Goal: Obtain resource: Obtain resource

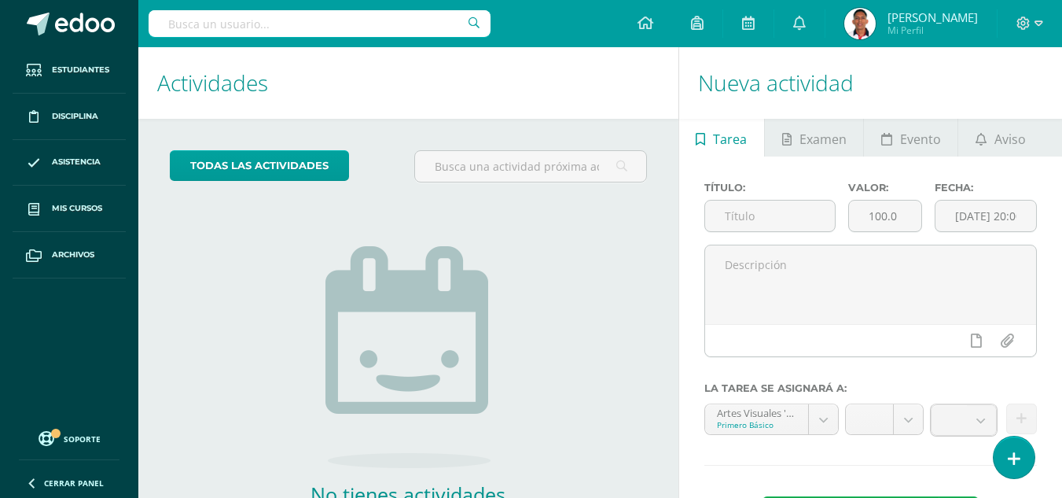
click at [252, 183] on div "todas las Actividades" at bounding box center [266, 172] width 204 height 45
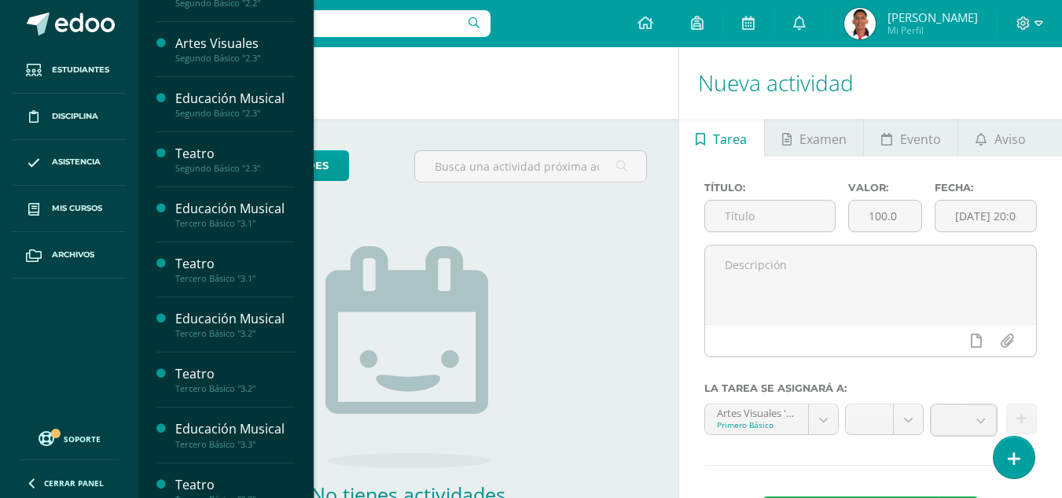
scroll to position [826, 0]
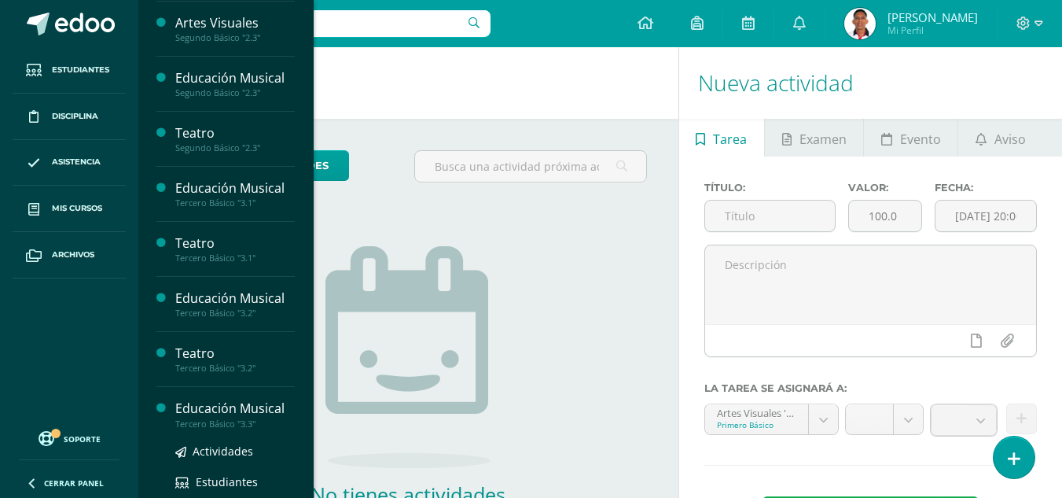
click at [239, 404] on div "Educación Musical" at bounding box center [235, 408] width 120 height 18
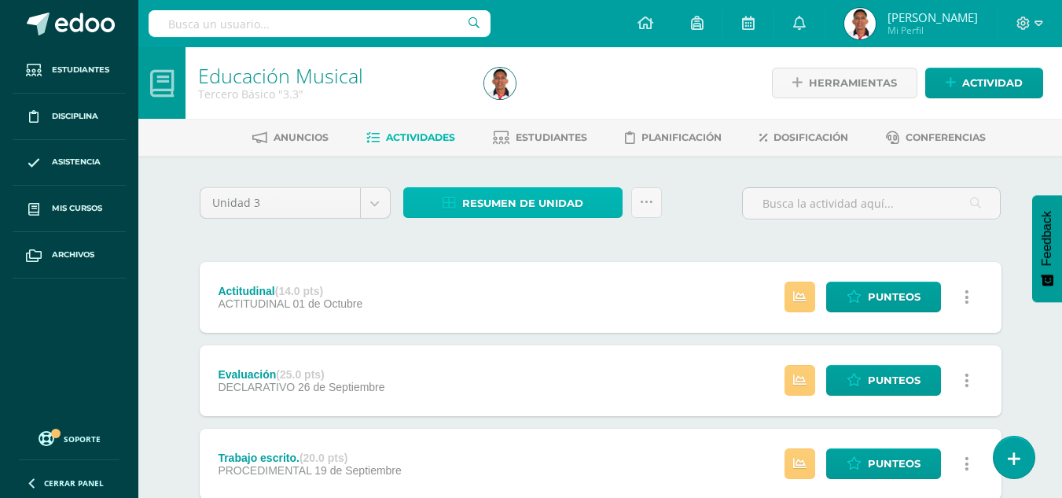
click at [558, 201] on span "Resumen de unidad" at bounding box center [522, 203] width 121 height 29
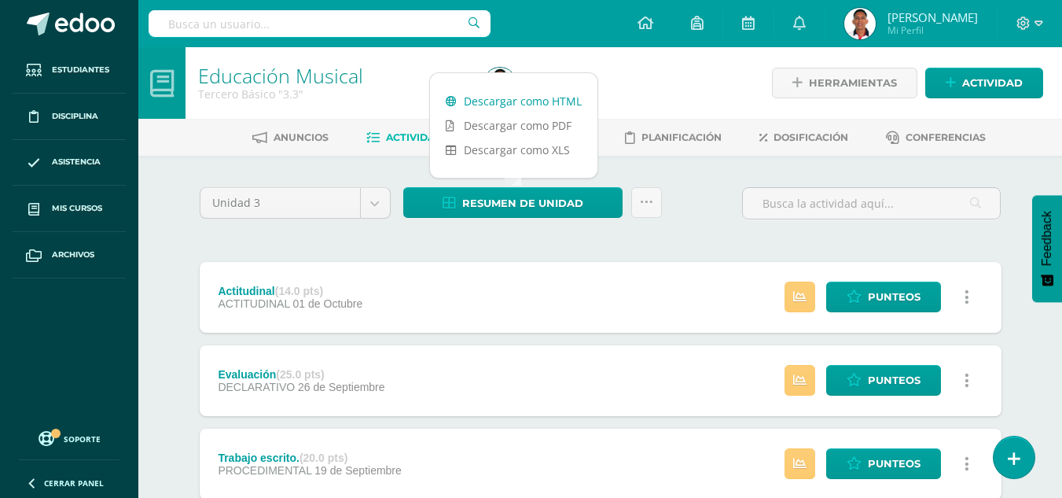
click at [513, 100] on link "Descargar como HTML" at bounding box center [513, 101] width 167 height 24
click at [782, 301] on div "Estatus de Actividad: 1 Estudiantes sin calificar 0 Estudiantes con cero Media …" at bounding box center [881, 297] width 241 height 71
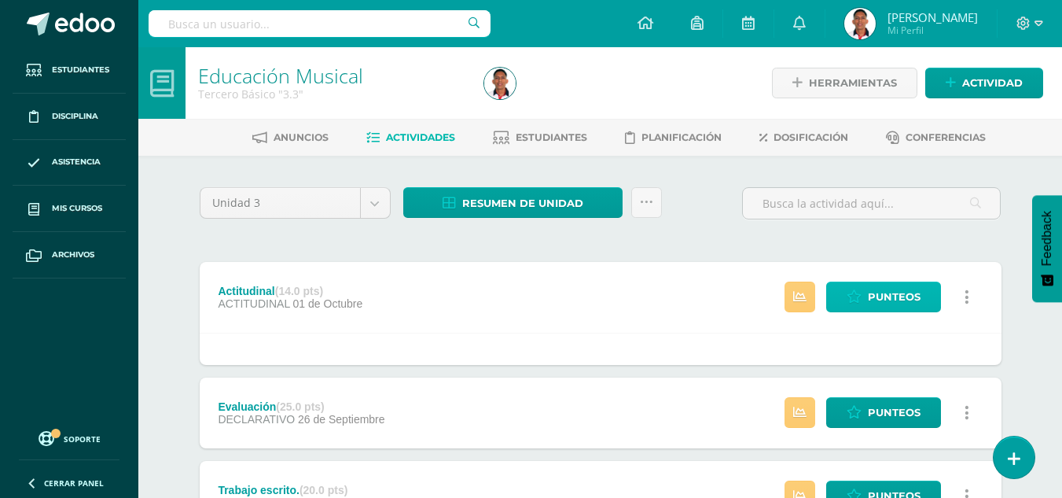
click at [900, 292] on span "Punteos" at bounding box center [894, 296] width 53 height 29
click at [811, 298] on link at bounding box center [800, 297] width 31 height 31
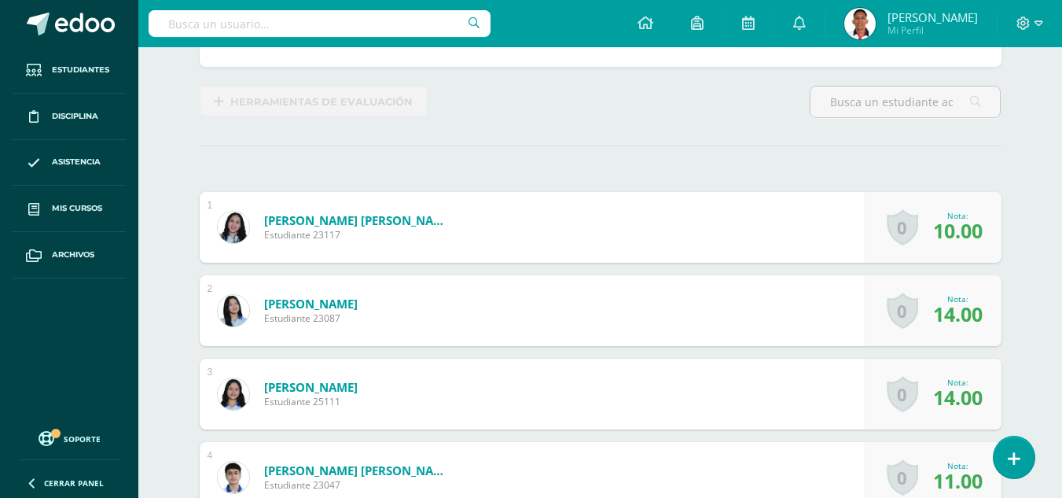
scroll to position [377, 0]
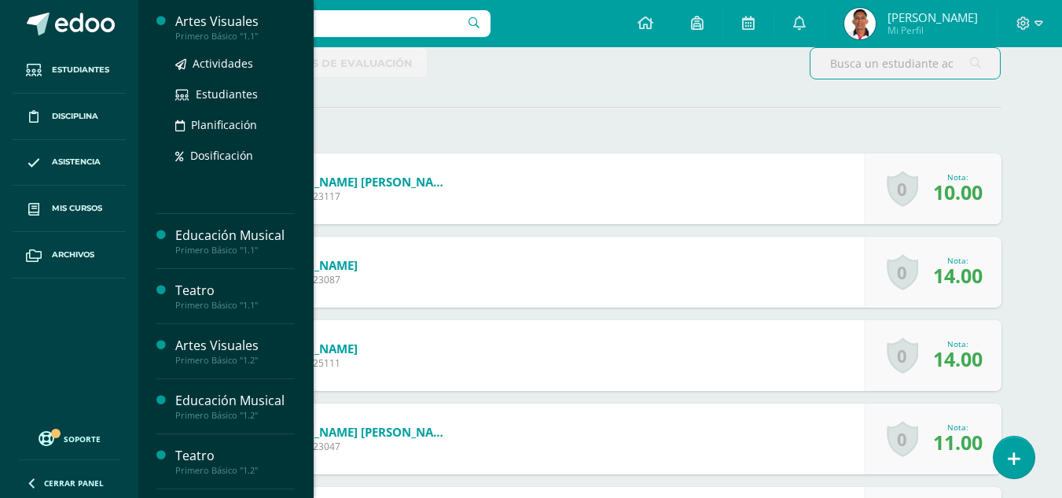
click at [207, 20] on div "Artes Visuales" at bounding box center [235, 22] width 120 height 18
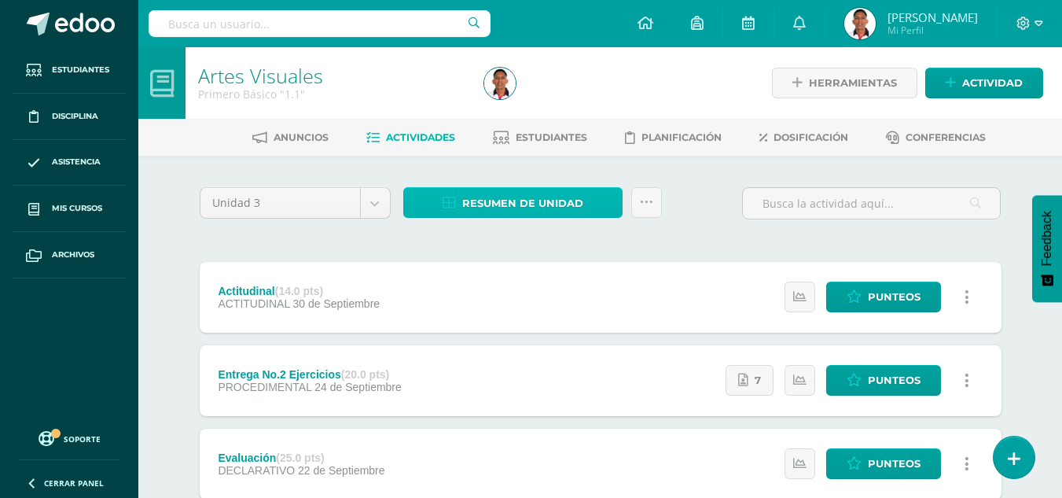
click at [455, 198] on icon at bounding box center [449, 203] width 13 height 13
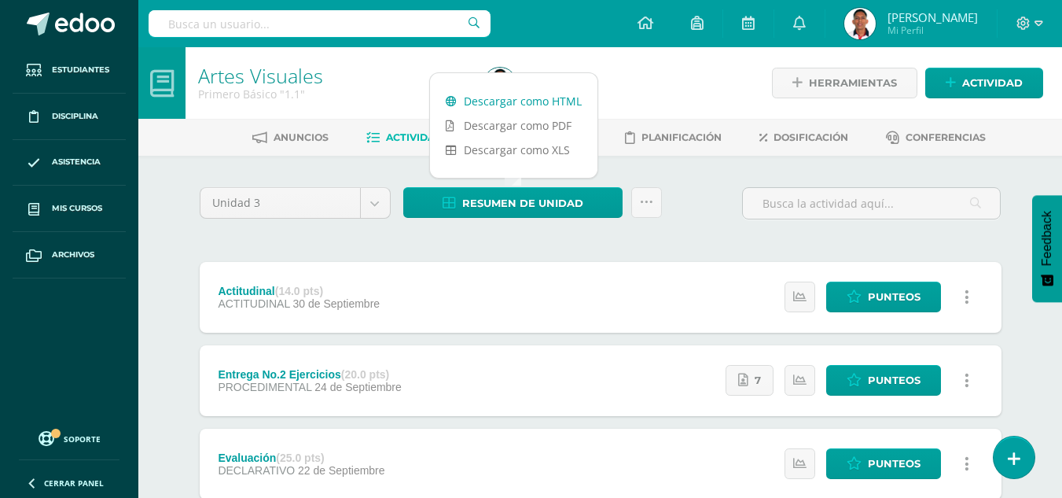
click at [487, 101] on link "Descargar como HTML" at bounding box center [513, 101] width 167 height 24
click at [200, 274] on div "Actitudinal (14.0 pts) ACTITUDINAL 30 de Septiembre" at bounding box center [299, 297] width 199 height 71
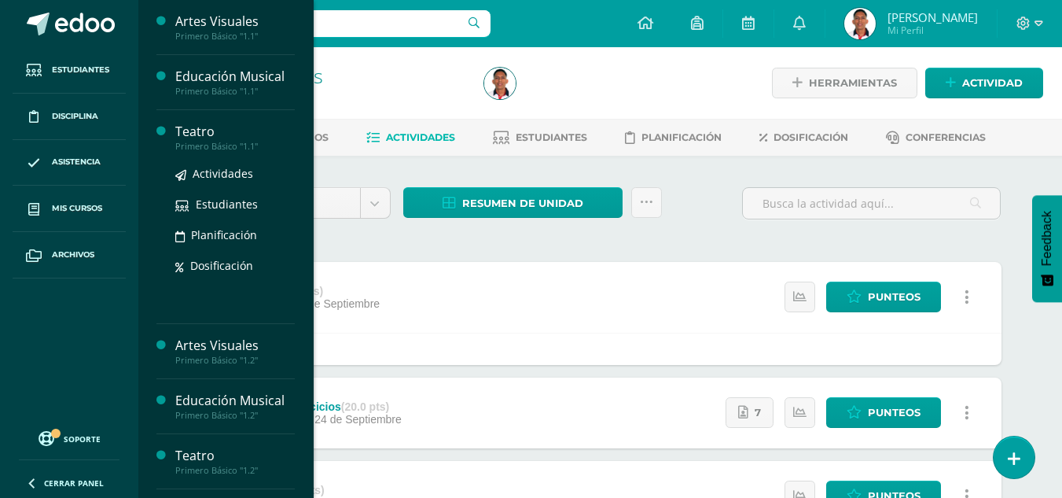
click at [193, 135] on div "Teatro" at bounding box center [235, 132] width 120 height 18
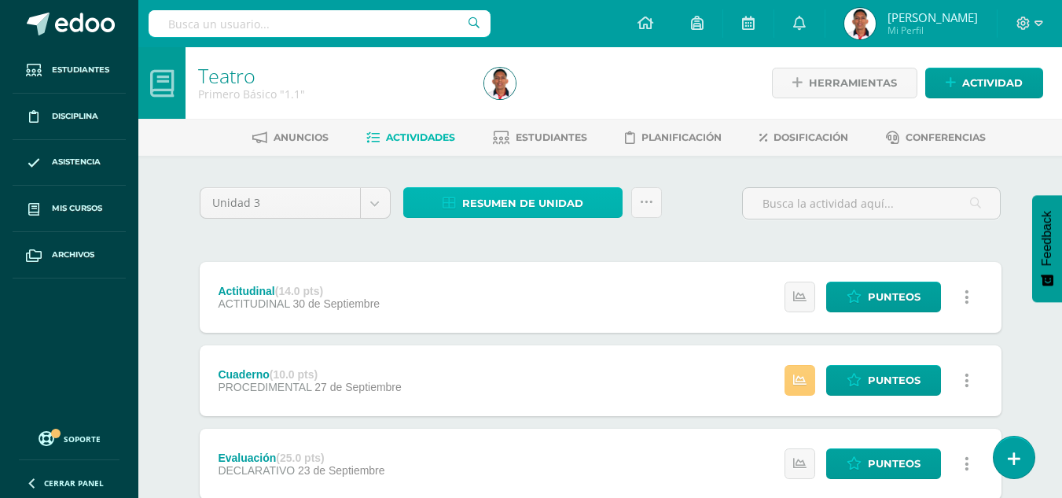
click at [484, 209] on span "Resumen de unidad" at bounding box center [522, 203] width 121 height 29
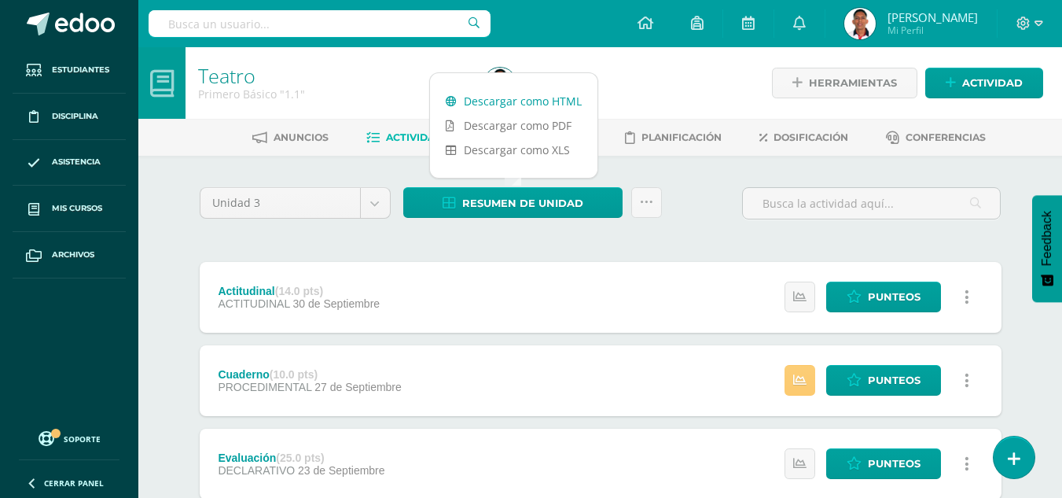
click at [485, 94] on link "Descargar como HTML" at bounding box center [513, 101] width 167 height 24
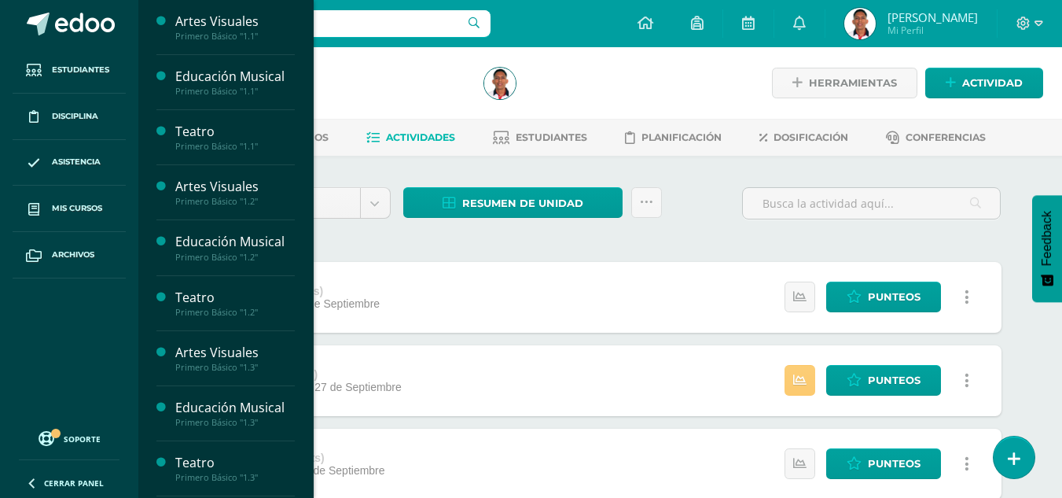
drag, startPoint x: 304, startPoint y: 130, endPoint x: 305, endPoint y: 197, distance: 66.8
click at [305, 197] on div "Artes Visuales Primero Básico "1.1" Actividades Estudiantes Planificación Dosif…" at bounding box center [226, 249] width 176 height 498
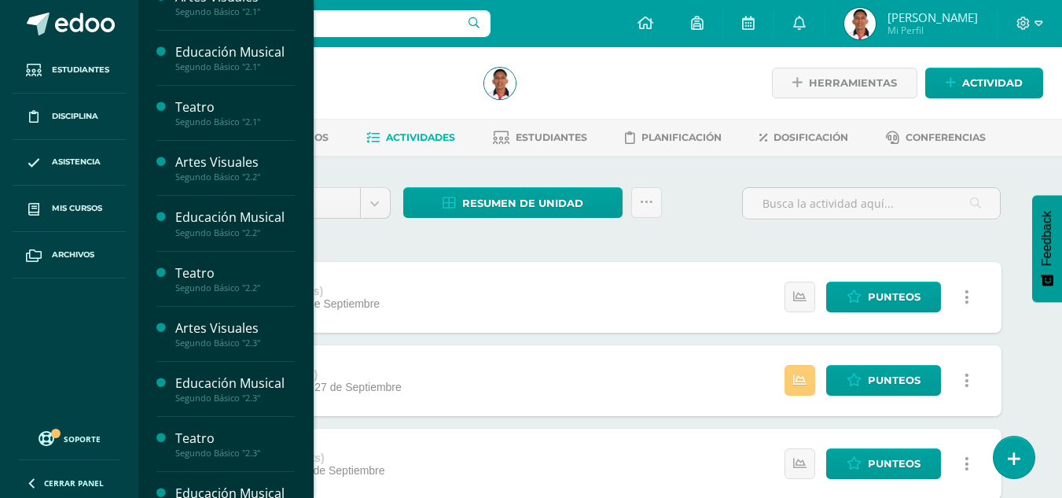
scroll to position [572, 0]
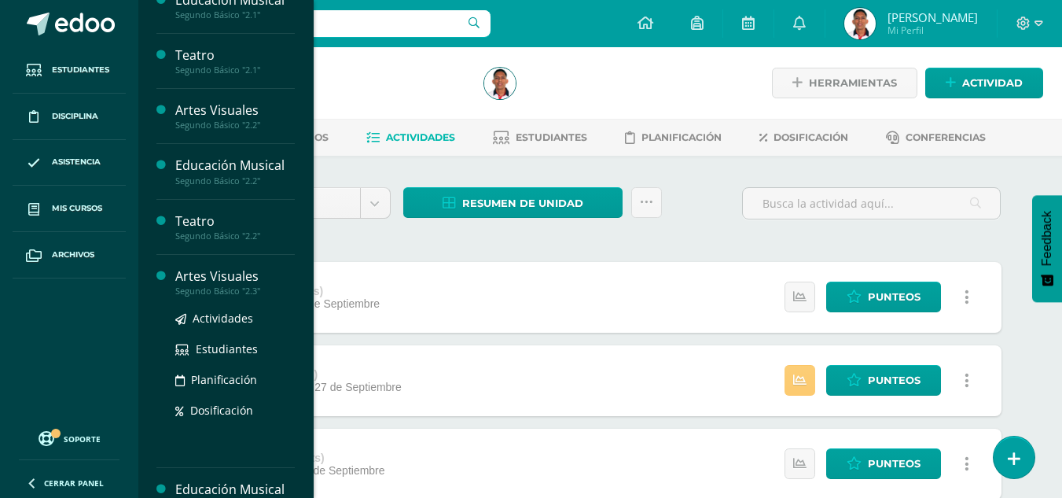
click at [217, 286] on div "Segundo Básico "2.3"" at bounding box center [235, 290] width 120 height 11
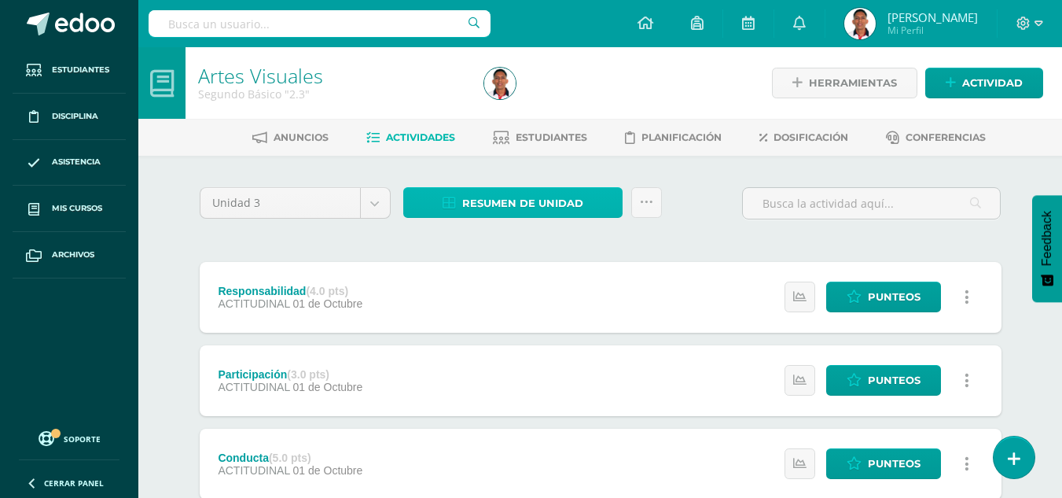
click at [442, 197] on link "Resumen de unidad" at bounding box center [512, 202] width 219 height 31
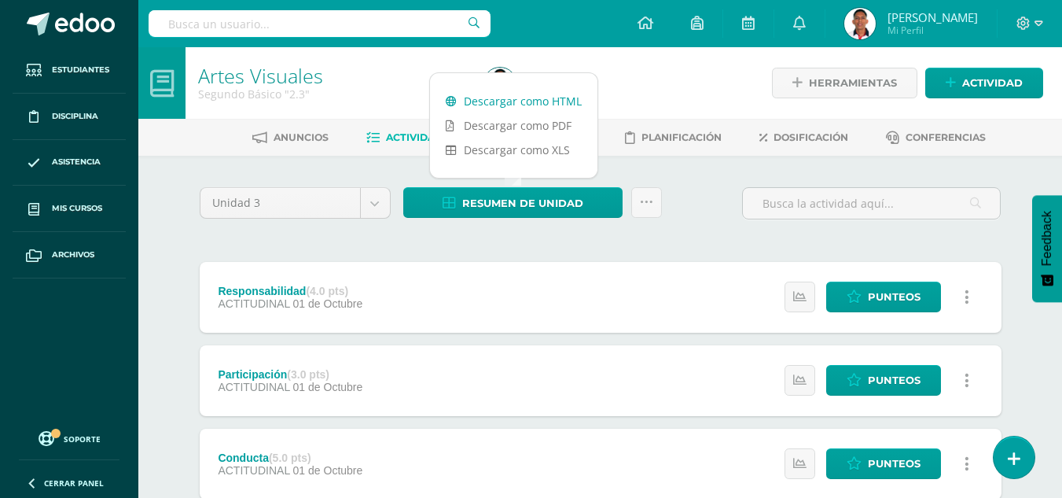
click at [480, 101] on link "Descargar como HTML" at bounding box center [513, 101] width 167 height 24
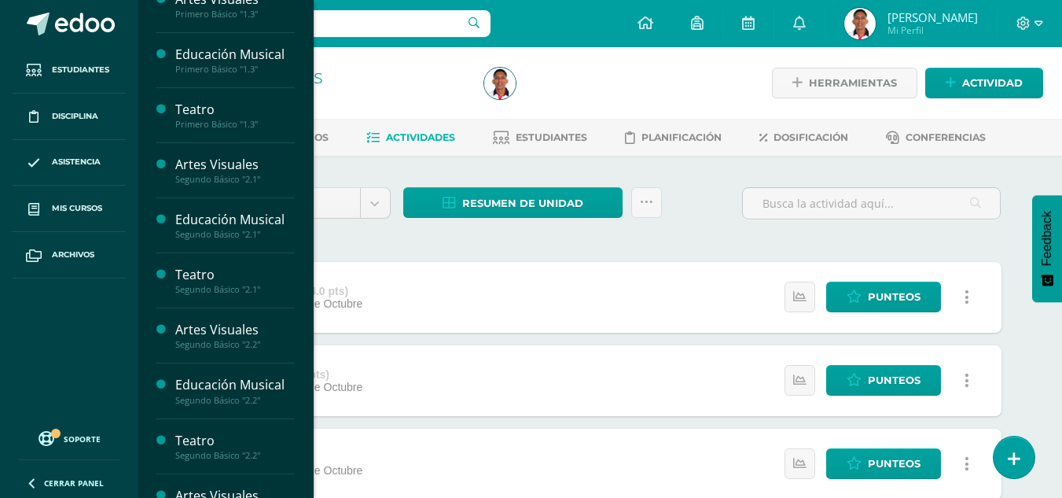
scroll to position [450, 0]
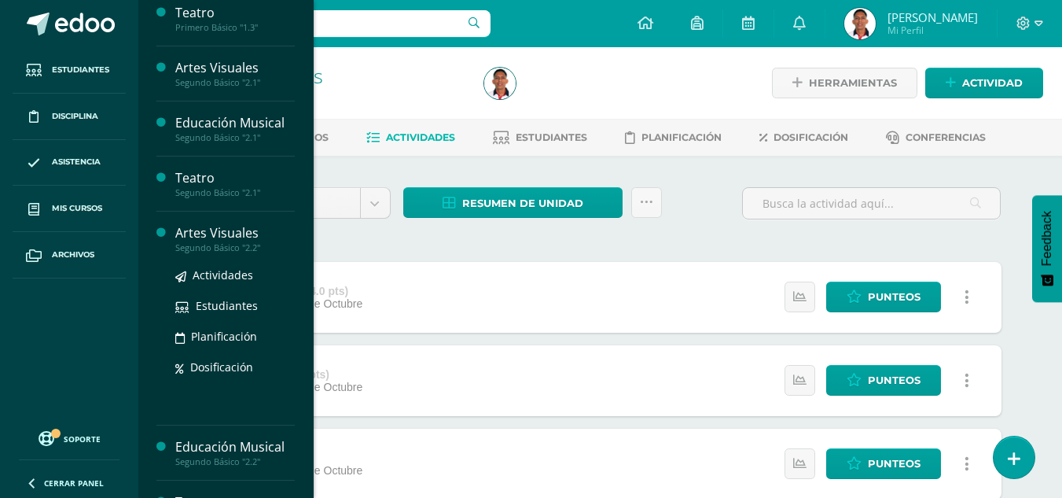
click at [197, 232] on div "Artes Visuales" at bounding box center [235, 233] width 120 height 18
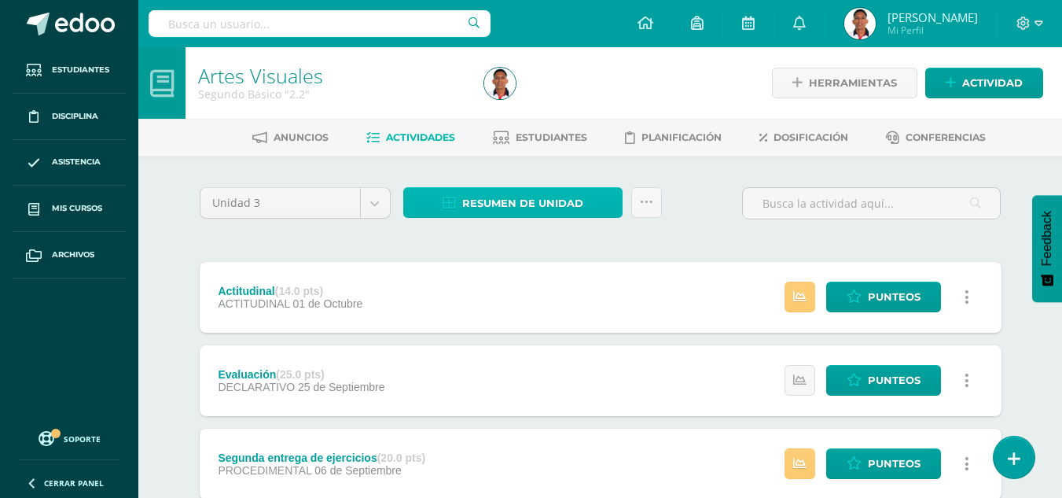
click at [513, 211] on span "Resumen de unidad" at bounding box center [522, 203] width 121 height 29
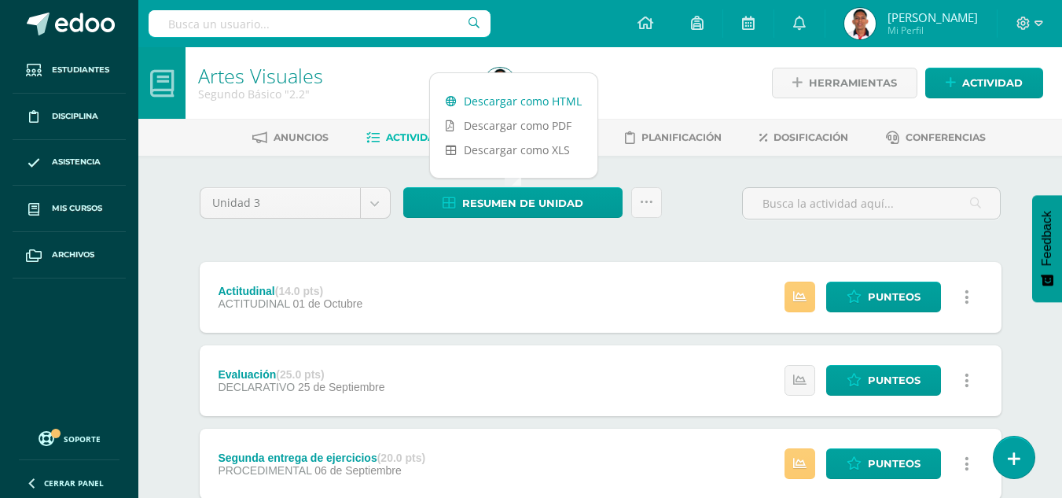
click at [565, 101] on link "Descargar como HTML" at bounding box center [513, 101] width 167 height 24
